Goal: Complete application form

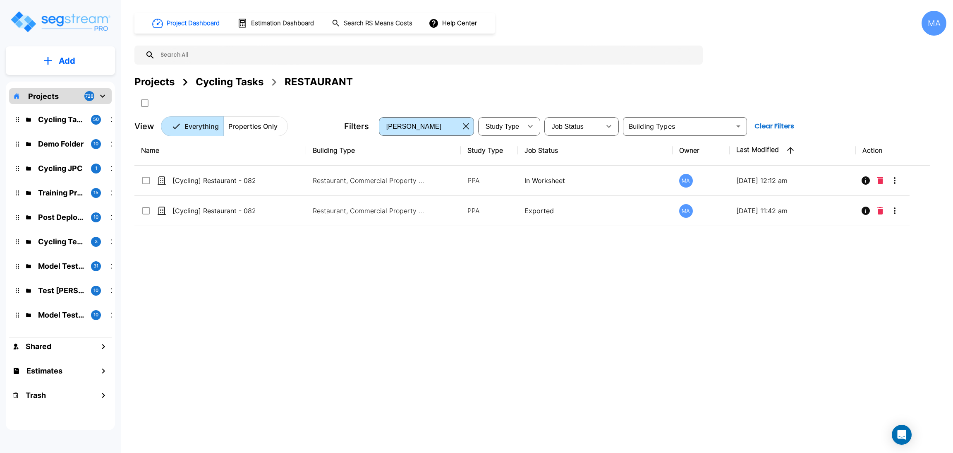
click at [245, 82] on div "Cycling Tasks" at bounding box center [230, 81] width 68 height 15
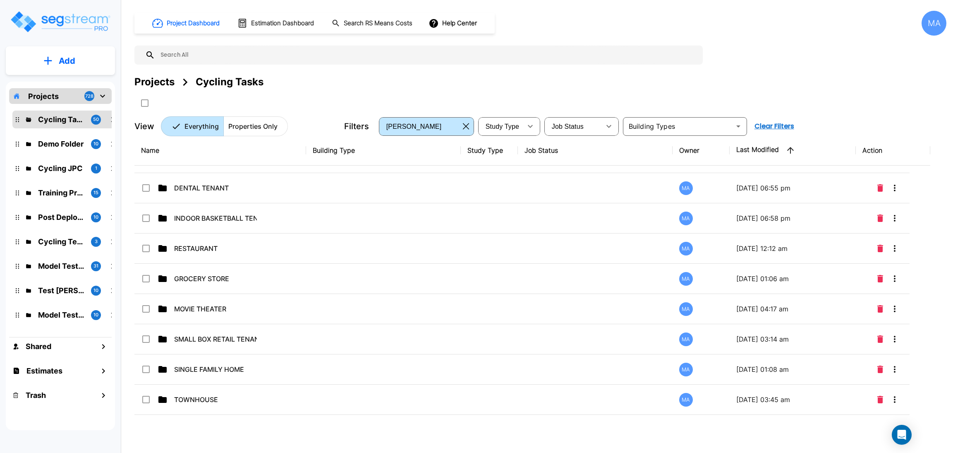
scroll to position [1116, 0]
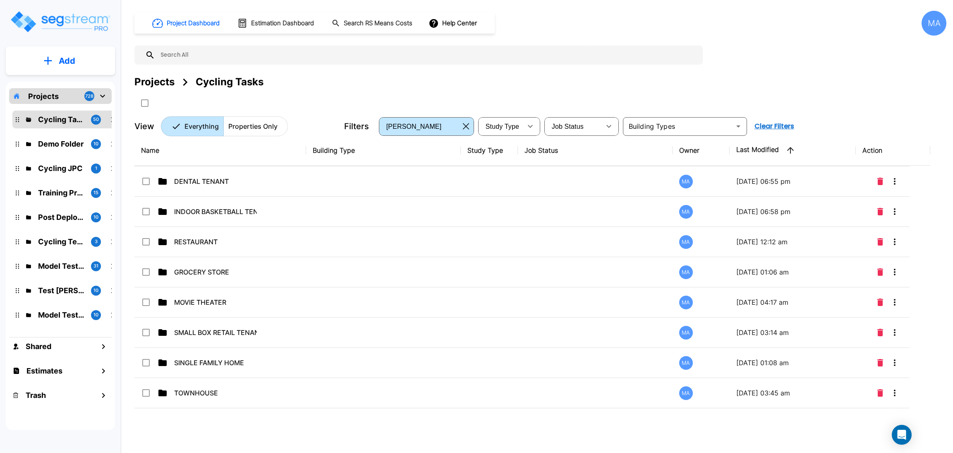
click at [242, 332] on p "SMALL BOX RETAIL TENANT" at bounding box center [215, 332] width 83 height 10
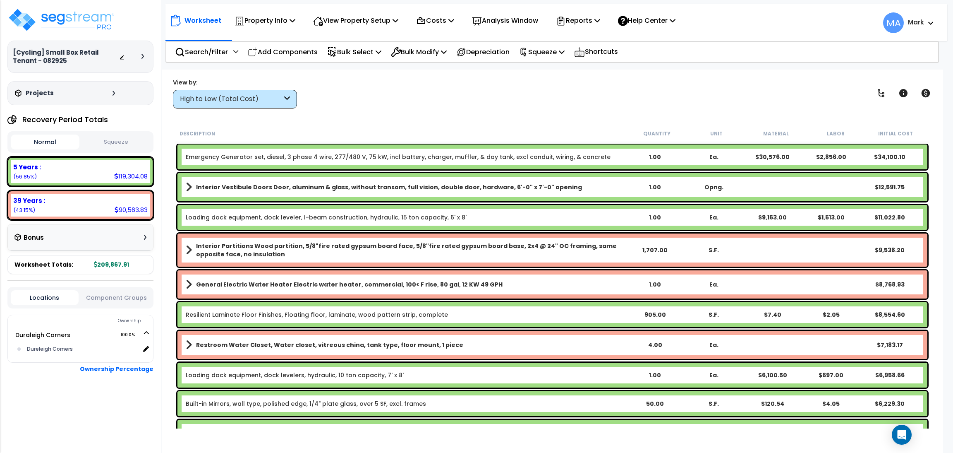
click at [280, 99] on div "High to Low (Total Cost)" at bounding box center [231, 99] width 102 height 10
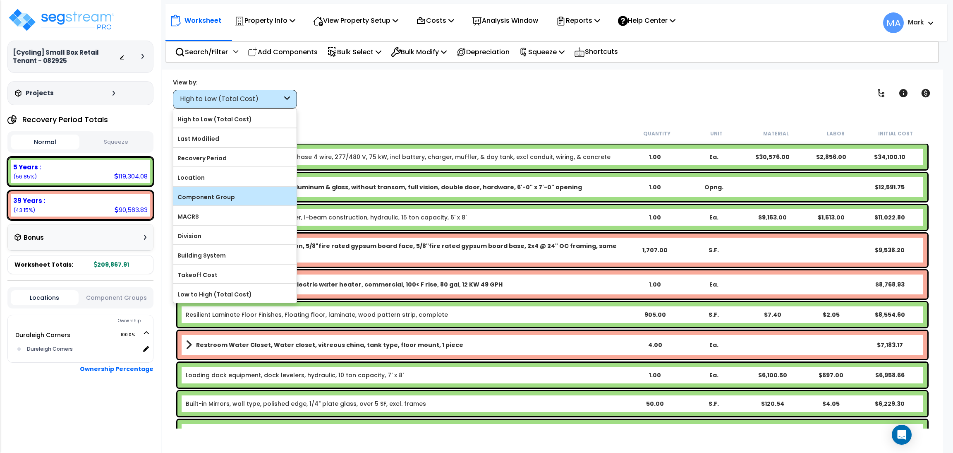
click at [263, 192] on label "Component Group" at bounding box center [234, 197] width 123 height 12
click at [0, 0] on input "Component Group" at bounding box center [0, 0] width 0 height 0
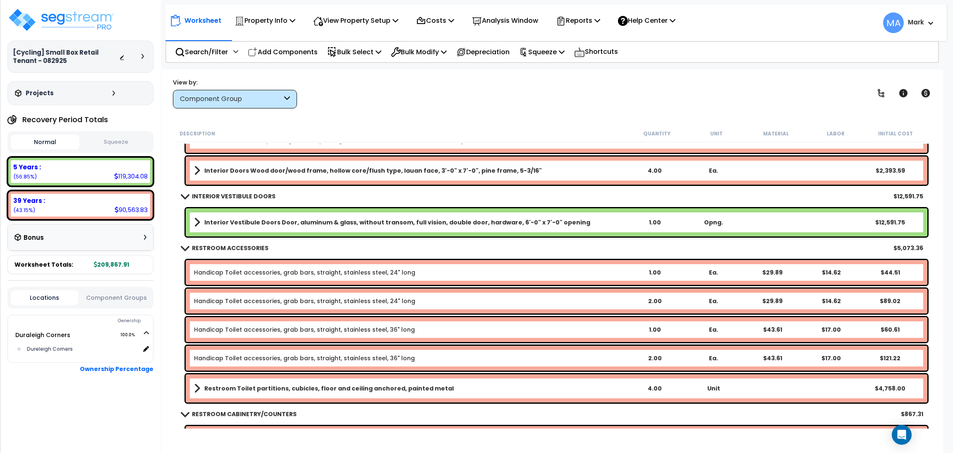
scroll to position [186, 0]
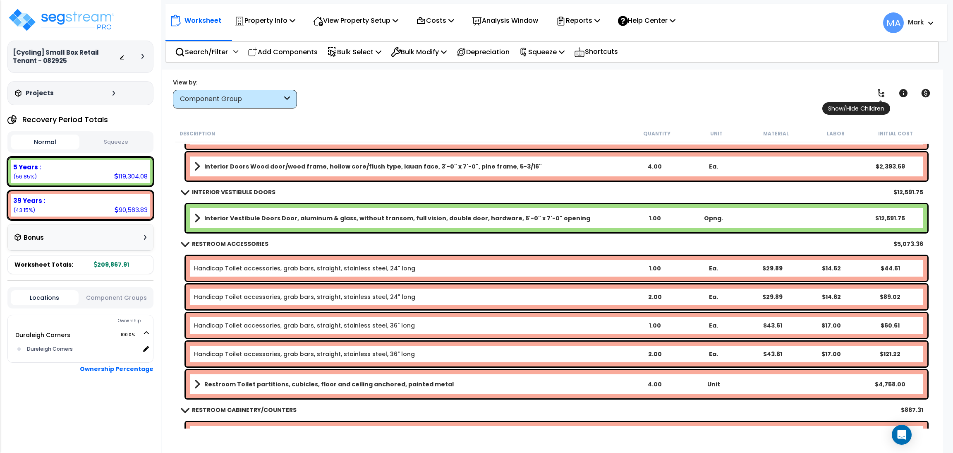
click at [877, 98] on icon at bounding box center [881, 93] width 10 height 10
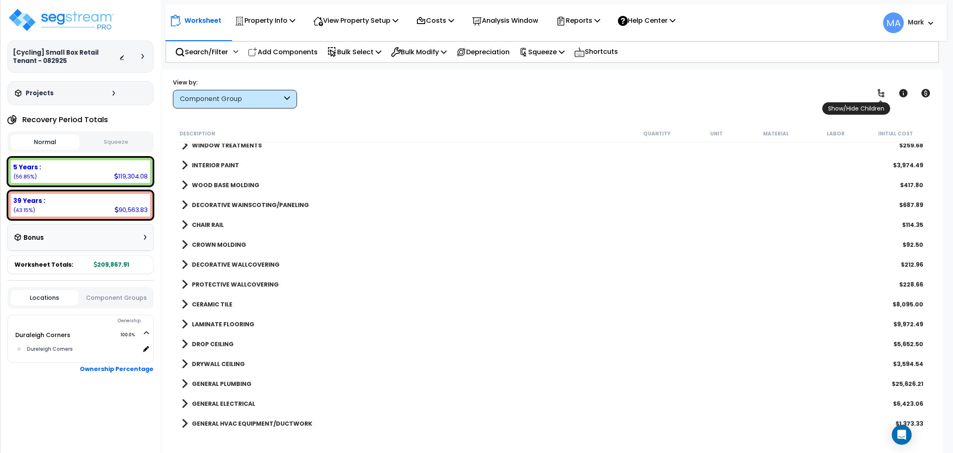
click at [878, 102] on span "Show/Hide Children" at bounding box center [856, 108] width 68 height 12
click at [884, 91] on icon at bounding box center [881, 93] width 10 height 10
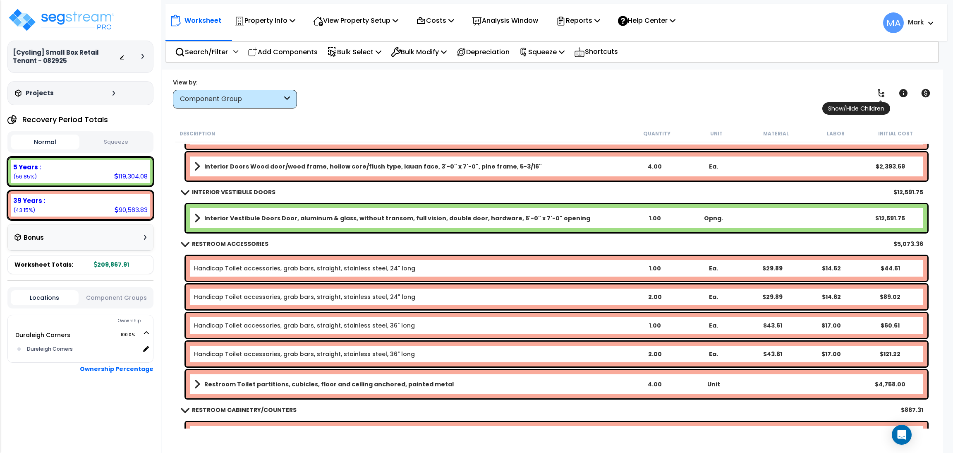
click at [884, 91] on icon at bounding box center [881, 93] width 10 height 10
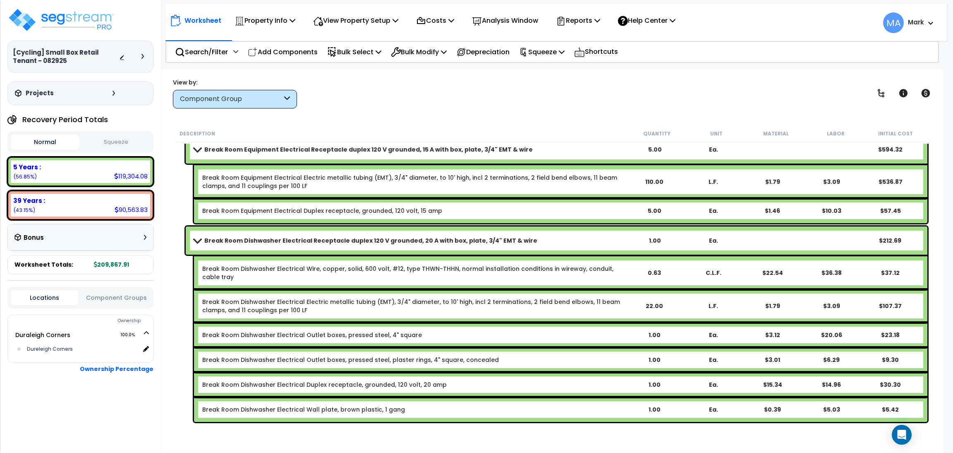
scroll to position [6815, 0]
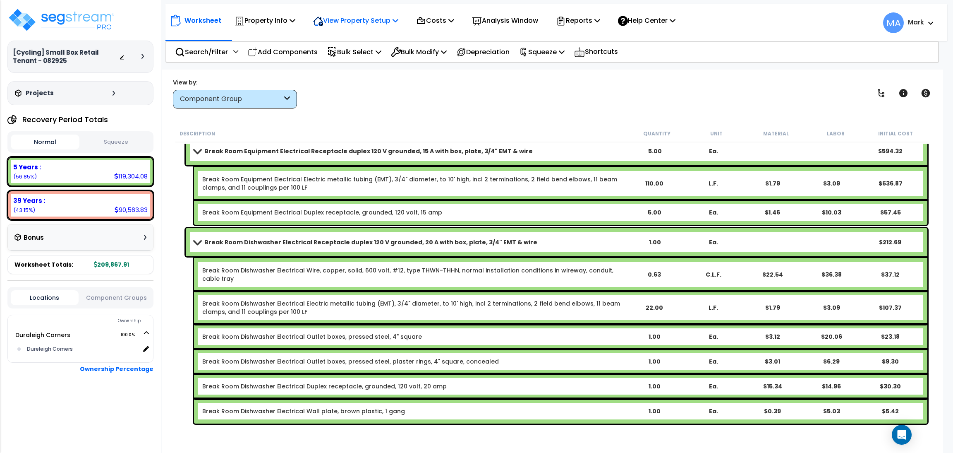
click at [376, 17] on p "View Property Setup" at bounding box center [355, 20] width 85 height 11
click at [368, 51] on link "View Questionnaire" at bounding box center [350, 56] width 82 height 17
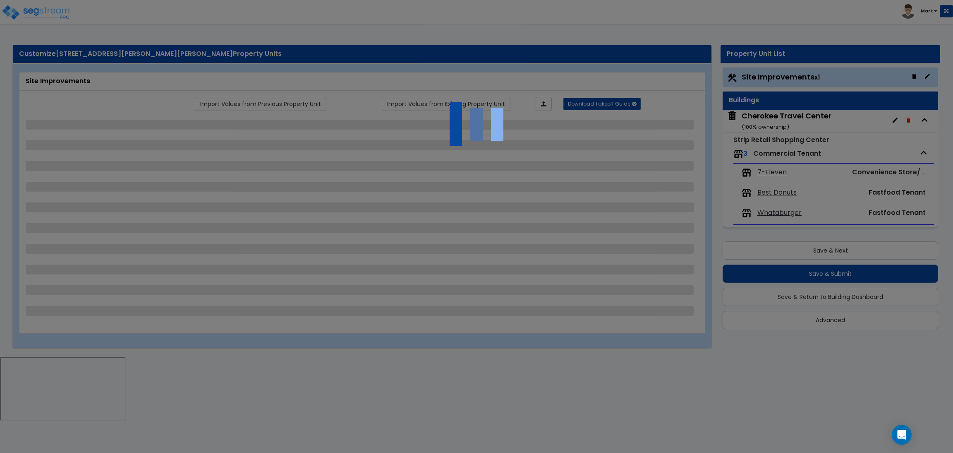
select select "2"
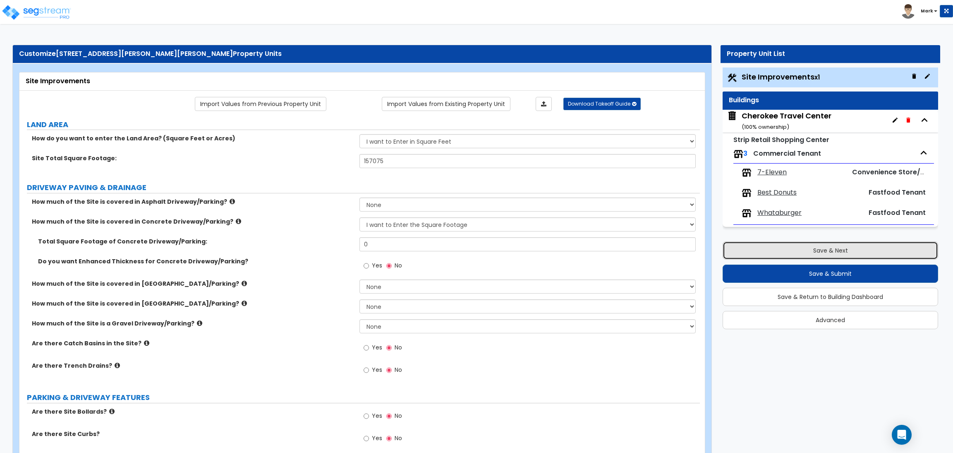
click at [793, 256] on button "Save & Next" at bounding box center [831, 250] width 216 height 18
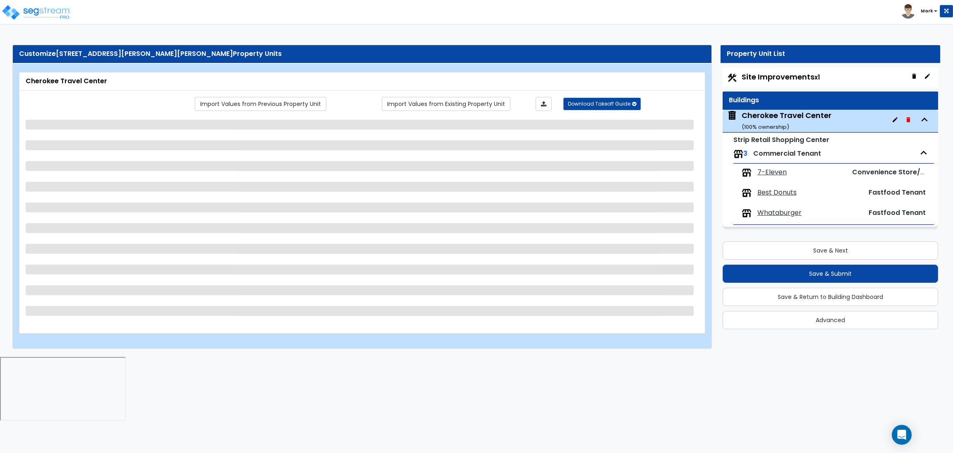
select select "3"
select select "4"
select select "2"
select select "1"
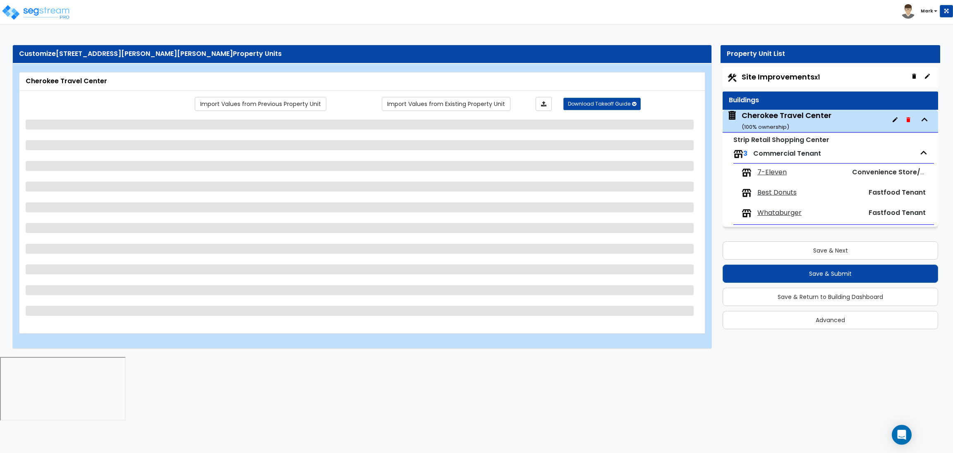
select select "1"
select select "6"
select select "1"
select select "2"
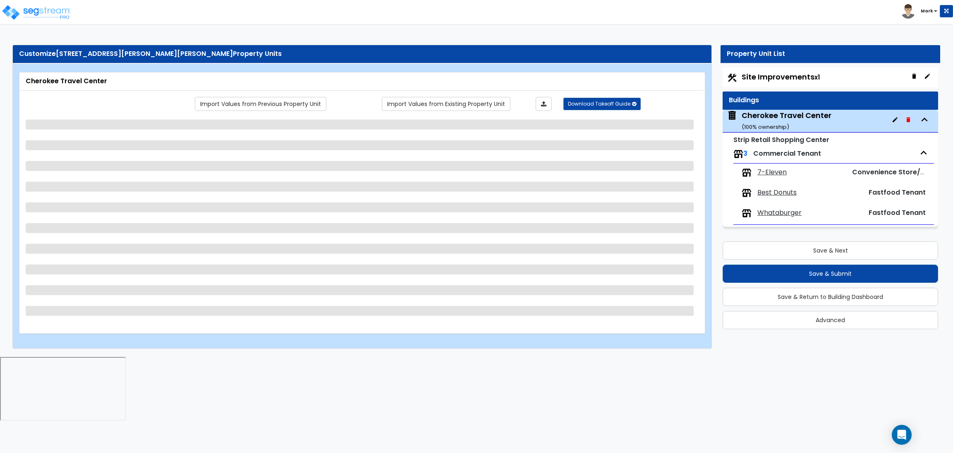
select select "2"
select select "4"
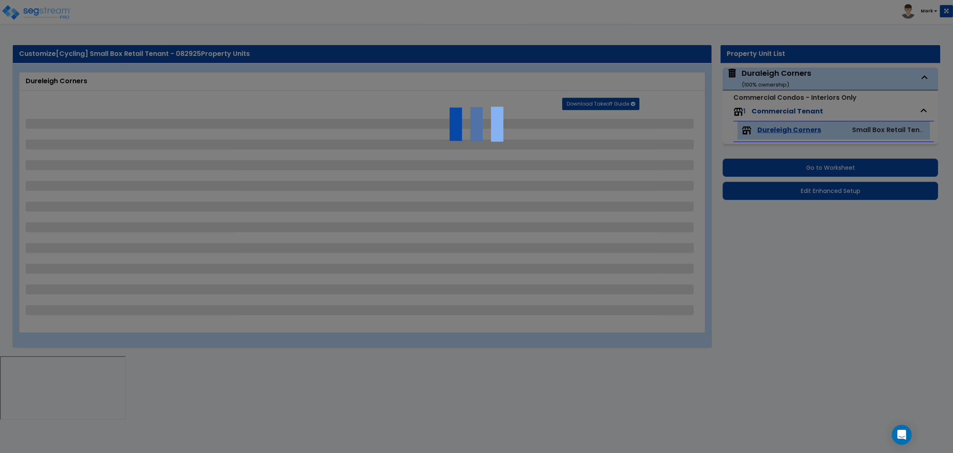
select select "1"
select select "2"
select select "3"
select select "1"
select select "2"
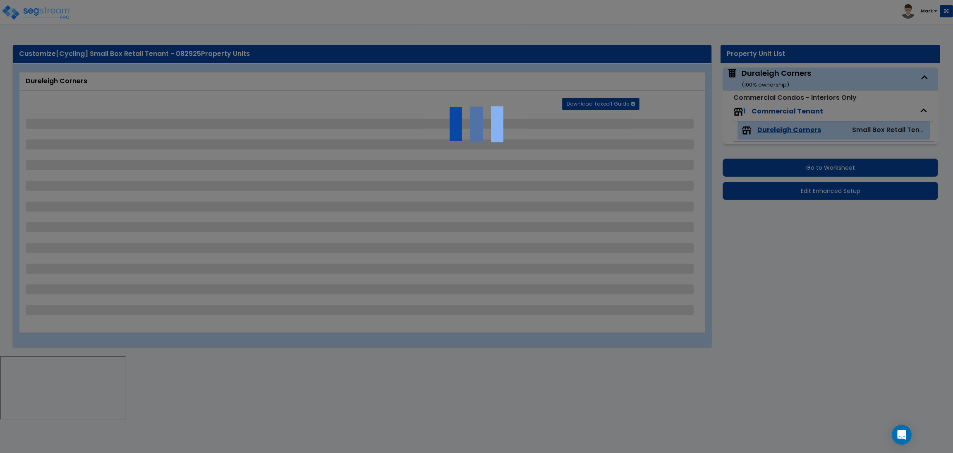
select select "1"
select select "3"
select select "5"
select select "2"
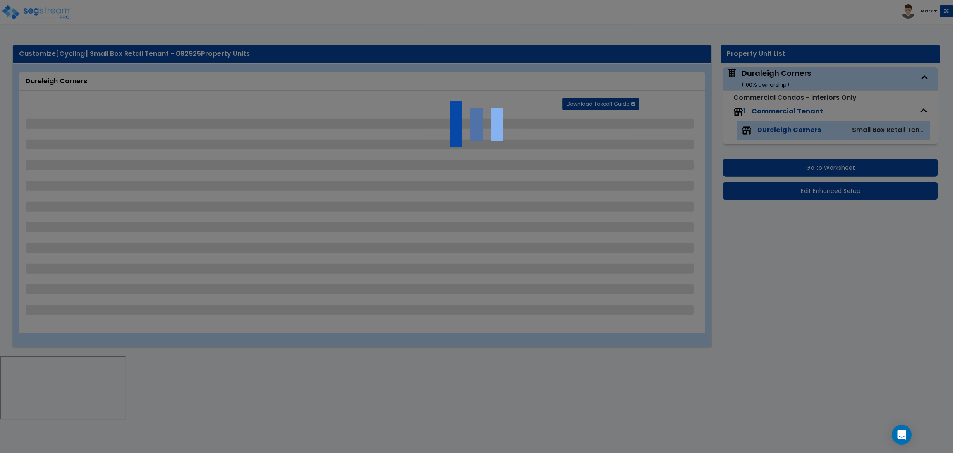
select select "1"
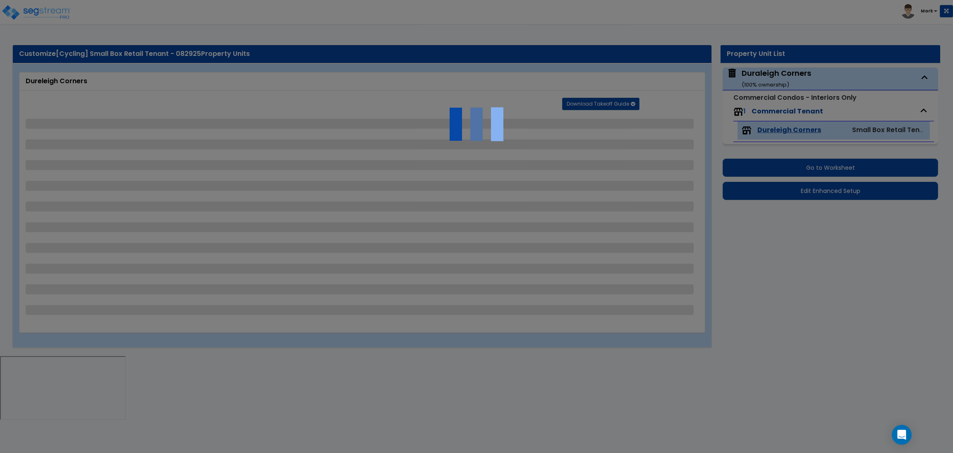
select select "2"
select select "1"
select select "2"
select select "1"
select select "3"
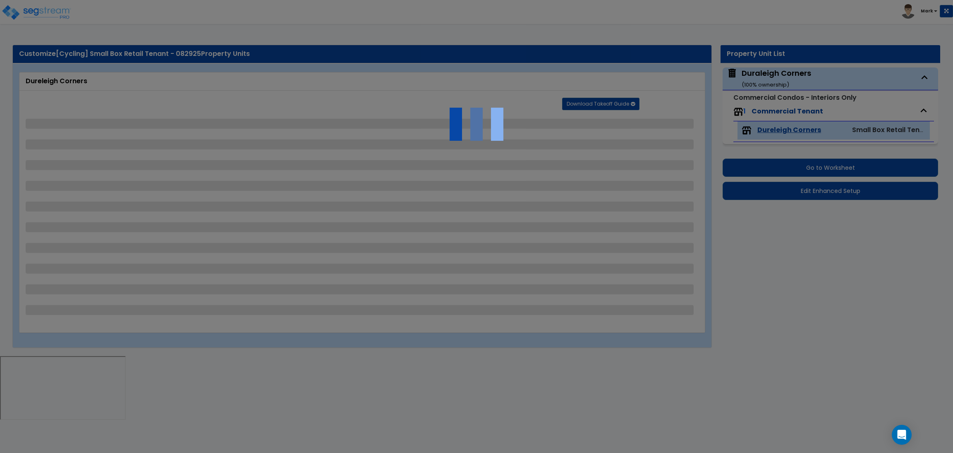
select select "1"
select select "2"
select select "3"
select select "1"
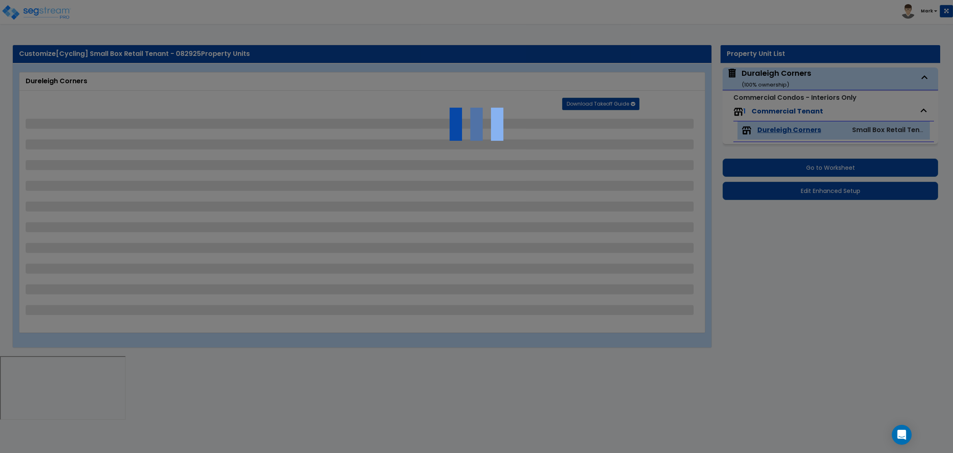
select select "1"
select select "2"
select select "1"
select select "3"
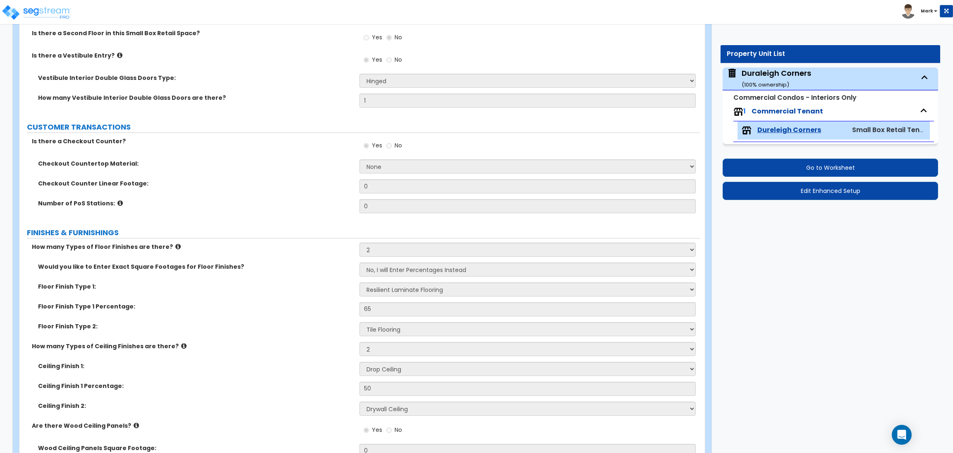
scroll to position [310, 0]
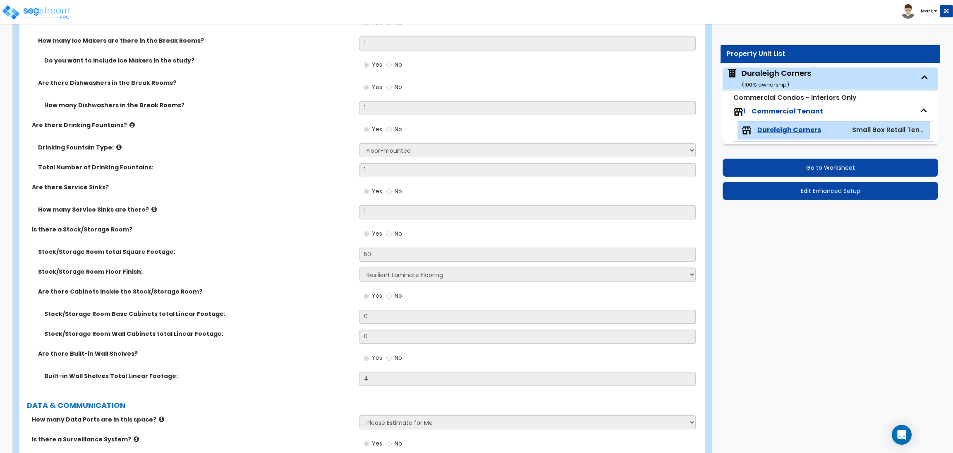
scroll to position [2482, 0]
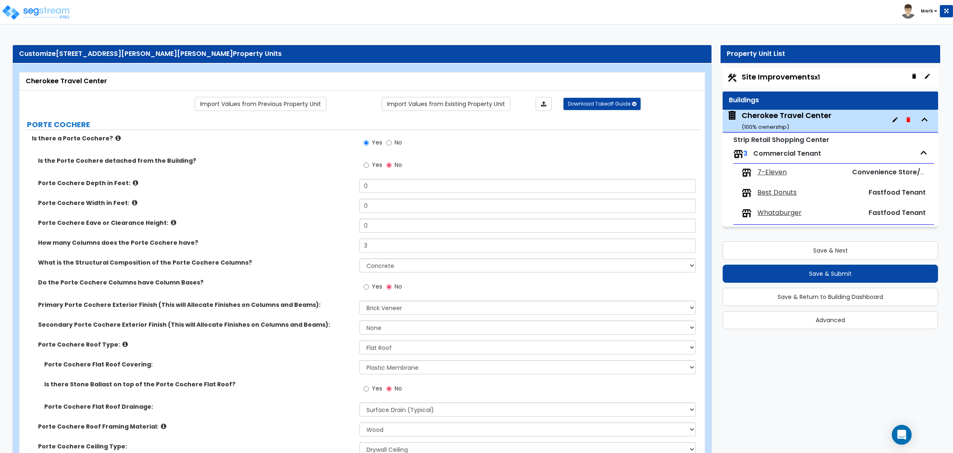
select select "3"
select select "4"
select select "2"
select select "1"
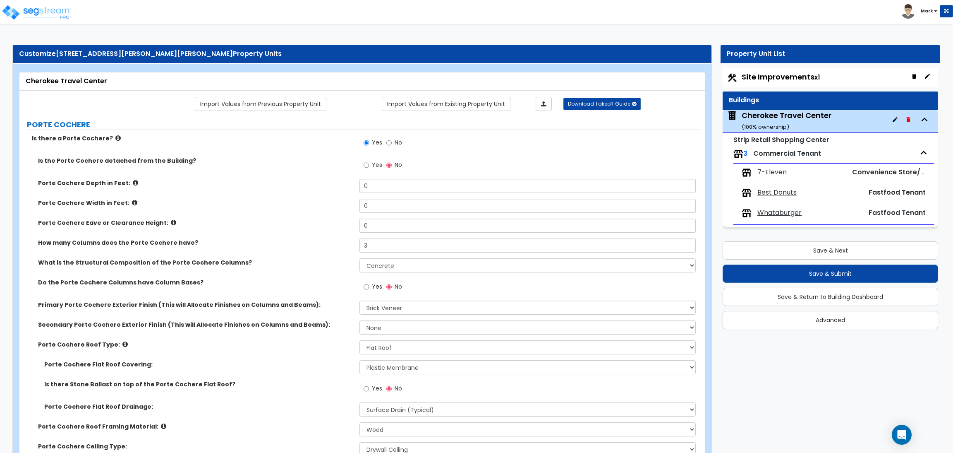
select select "1"
select select "6"
select select "1"
select select "2"
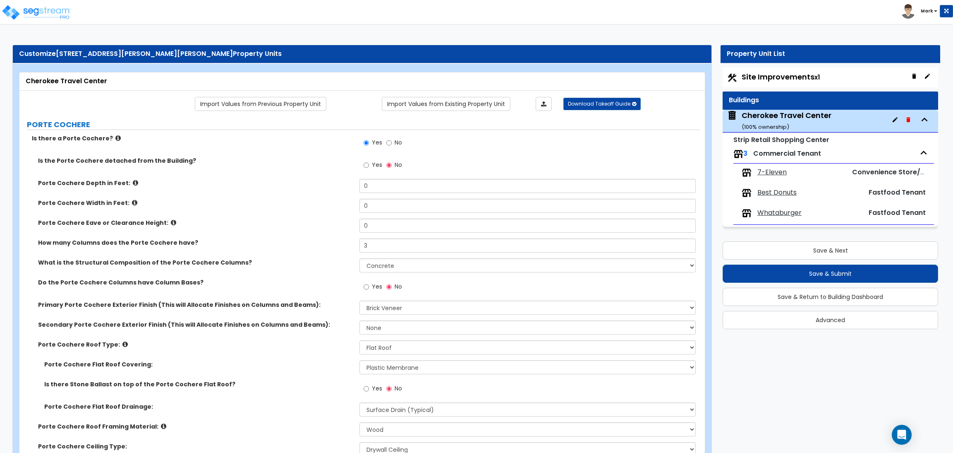
select select "2"
select select "4"
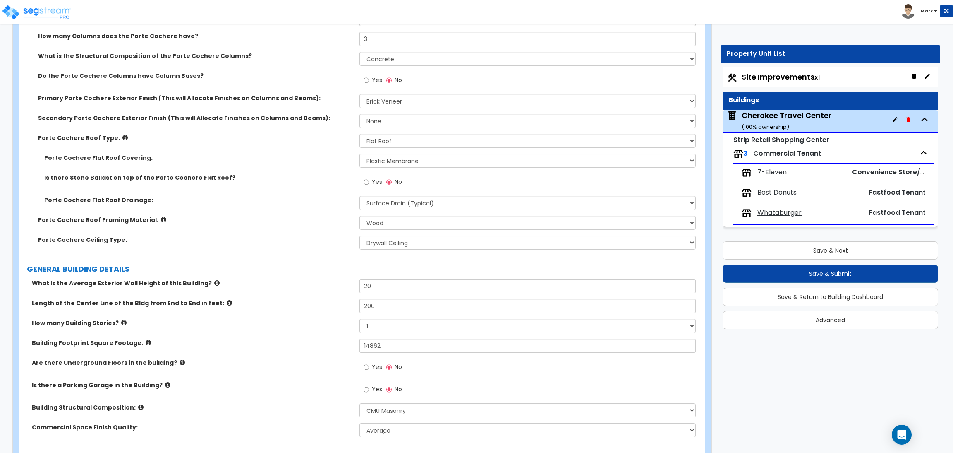
scroll to position [62, 0]
